Goal: Task Accomplishment & Management: Use online tool/utility

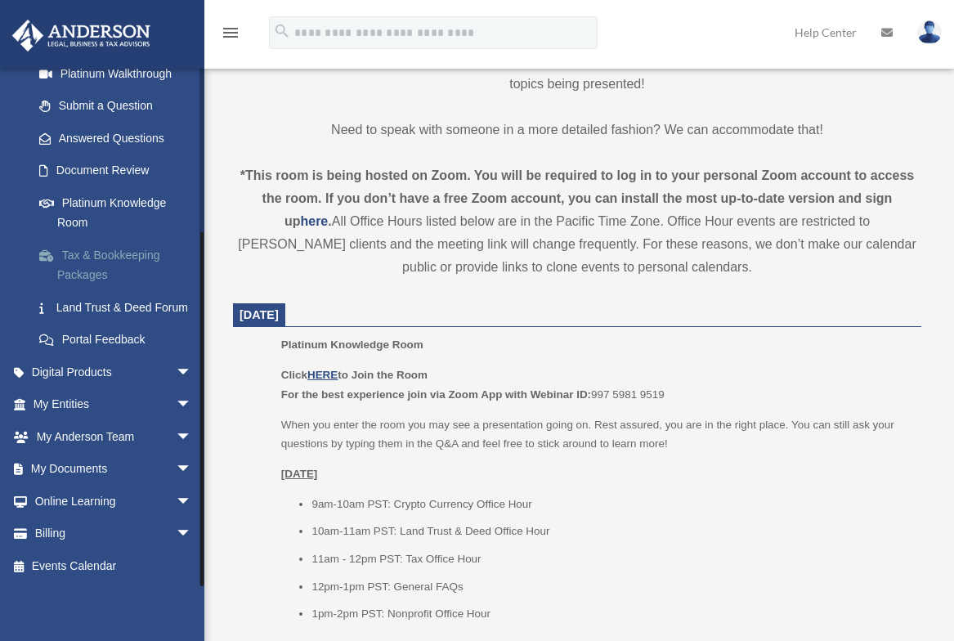
scroll to position [229, 0]
click at [176, 468] on span "arrow_drop_down" at bounding box center [192, 470] width 33 height 34
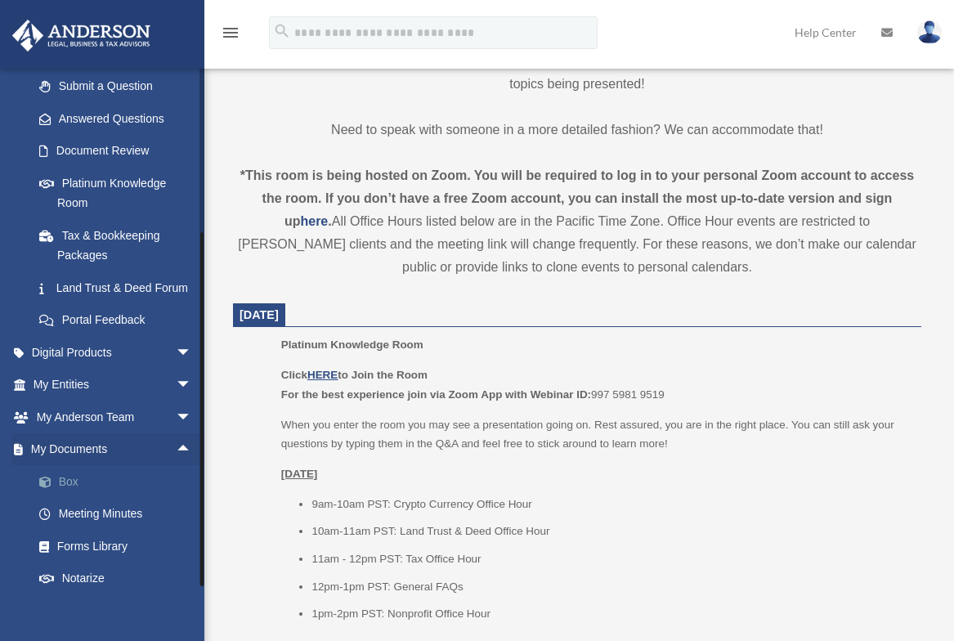
click at [69, 498] on link "Box" at bounding box center [120, 481] width 194 height 33
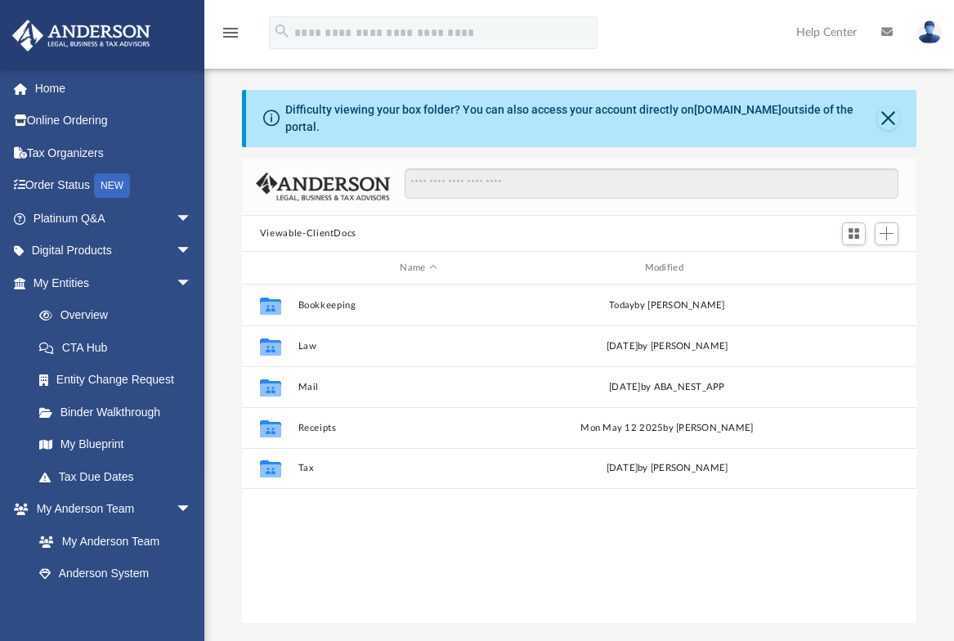
scroll to position [360, 663]
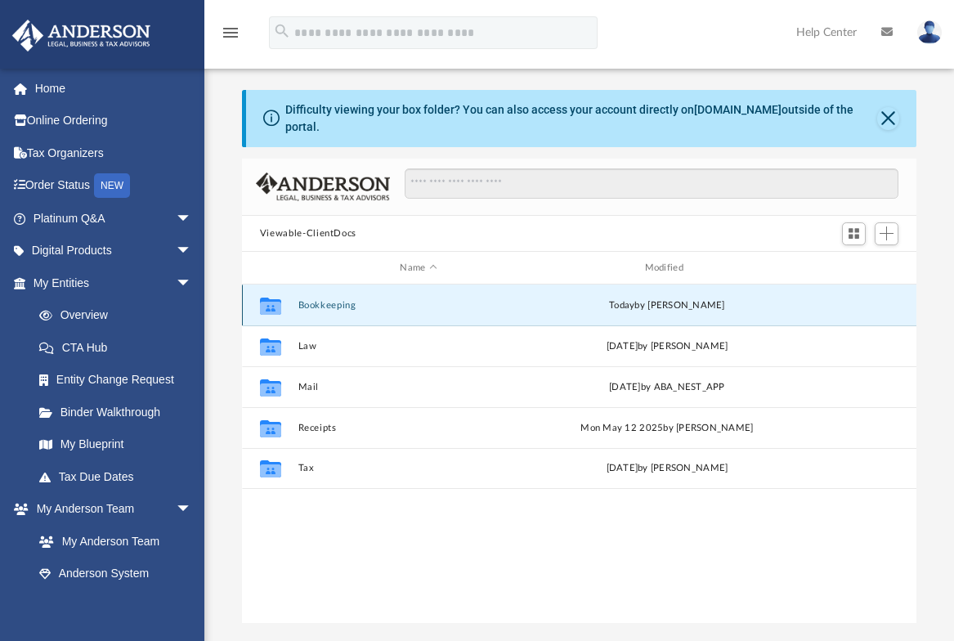
click at [324, 300] on button "Bookkeeping" at bounding box center [417, 305] width 241 height 11
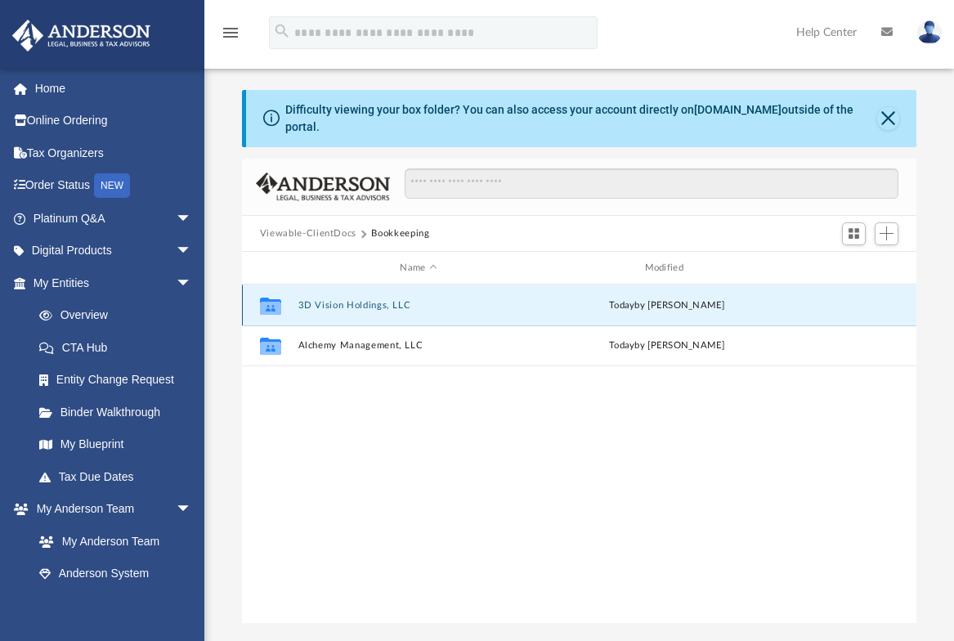
click at [325, 300] on button "3D Vision Holdings, LLC" at bounding box center [417, 305] width 241 height 11
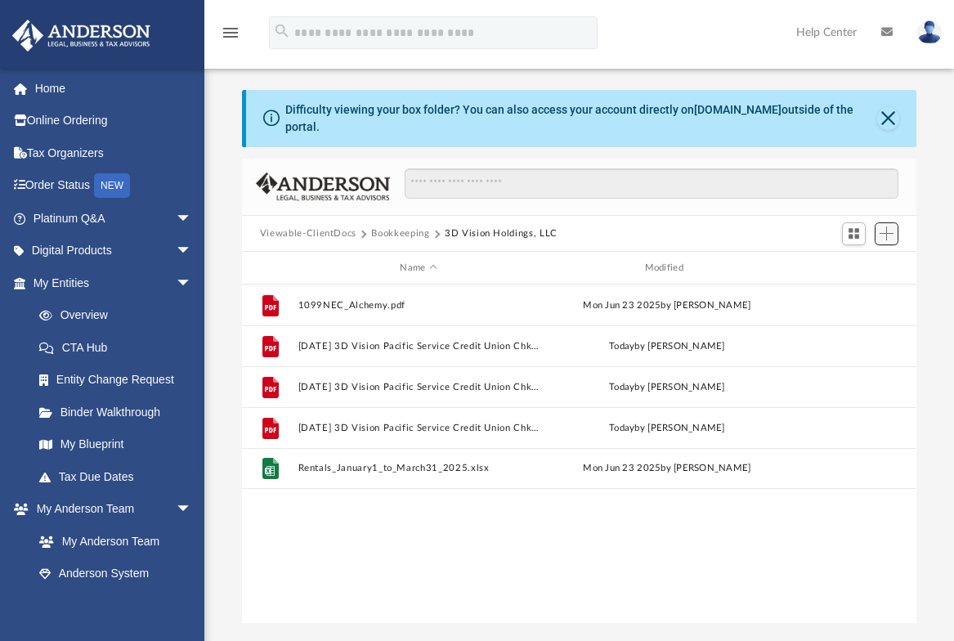
click at [885, 226] on span "Add" at bounding box center [886, 233] width 14 height 14
click at [855, 253] on li "Upload" at bounding box center [863, 255] width 52 height 17
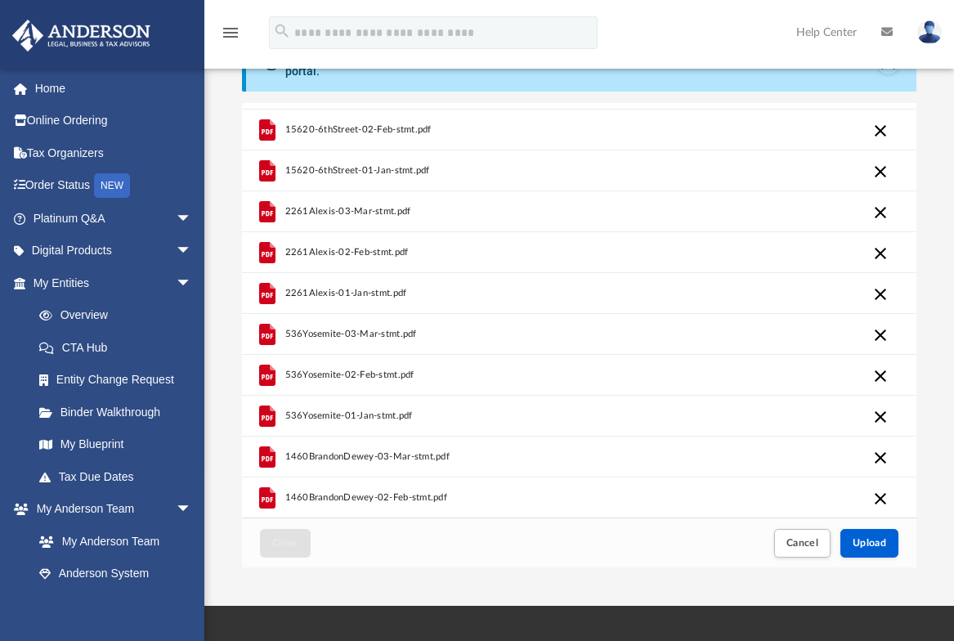
scroll to position [82, 0]
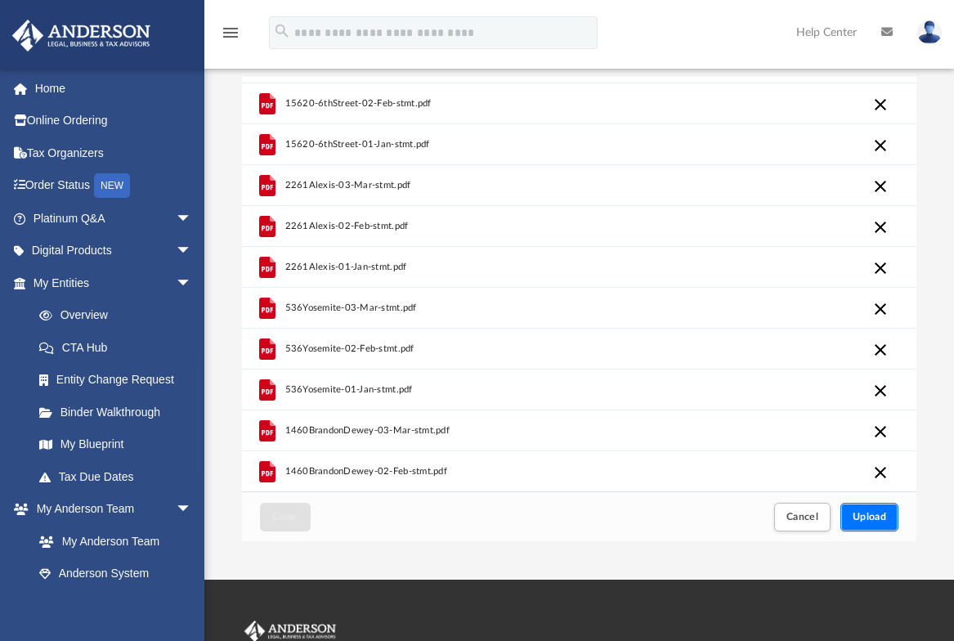
click at [866, 512] on span "Upload" at bounding box center [869, 517] width 34 height 10
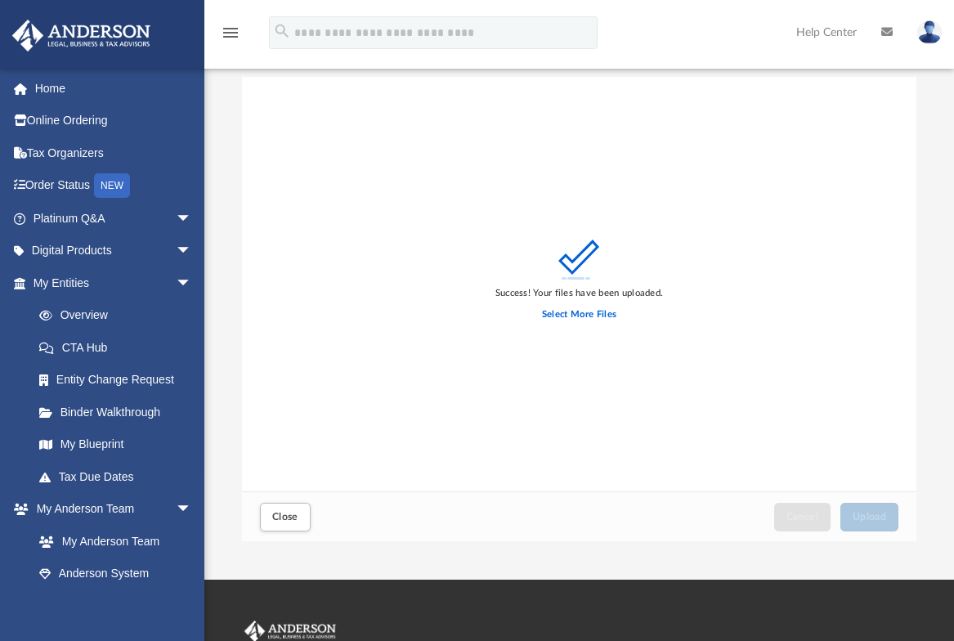
scroll to position [0, 0]
click at [274, 512] on span "Close" at bounding box center [285, 517] width 26 height 10
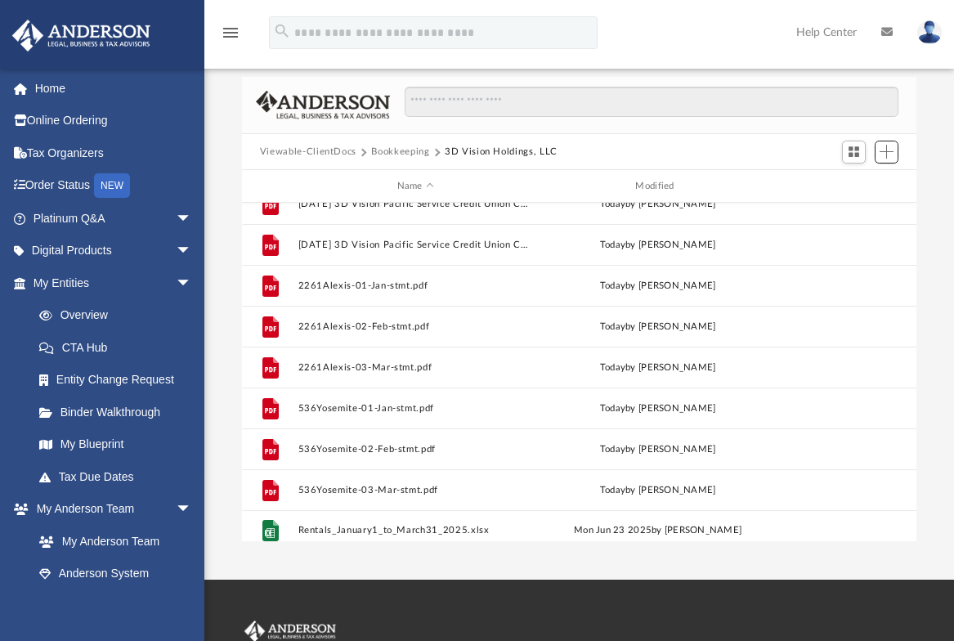
scroll to position [356, 0]
